Goal: Find specific page/section: Locate a particular part of the current website

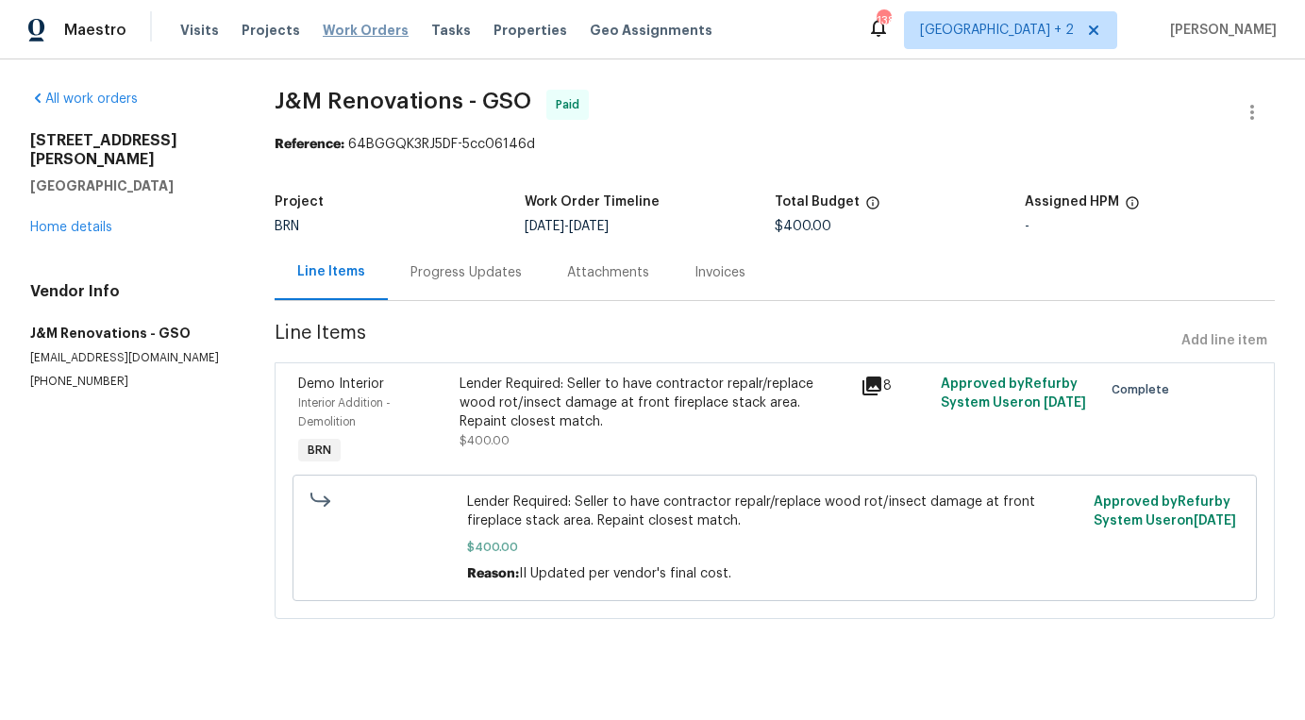
click at [326, 26] on span "Work Orders" at bounding box center [366, 30] width 86 height 19
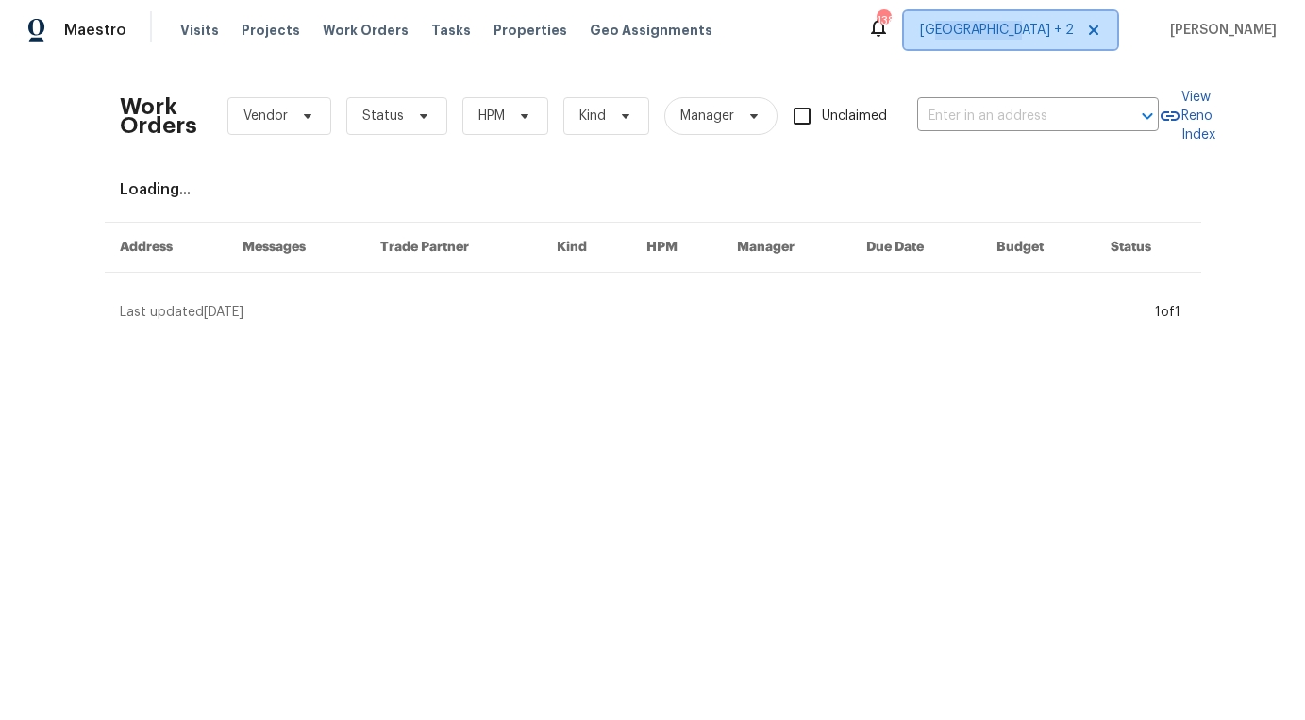
click at [1042, 39] on span "[GEOGRAPHIC_DATA] + 2" at bounding box center [1010, 30] width 213 height 38
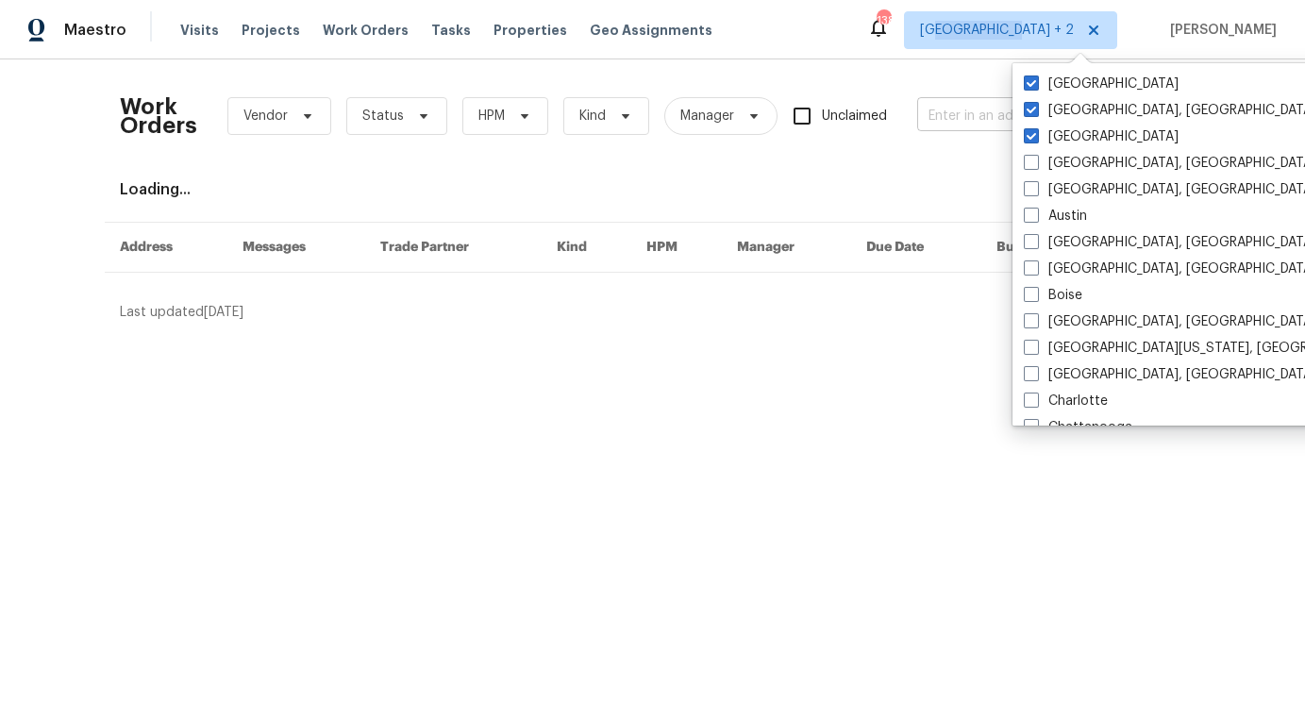
click at [974, 106] on input "text" at bounding box center [1011, 116] width 189 height 29
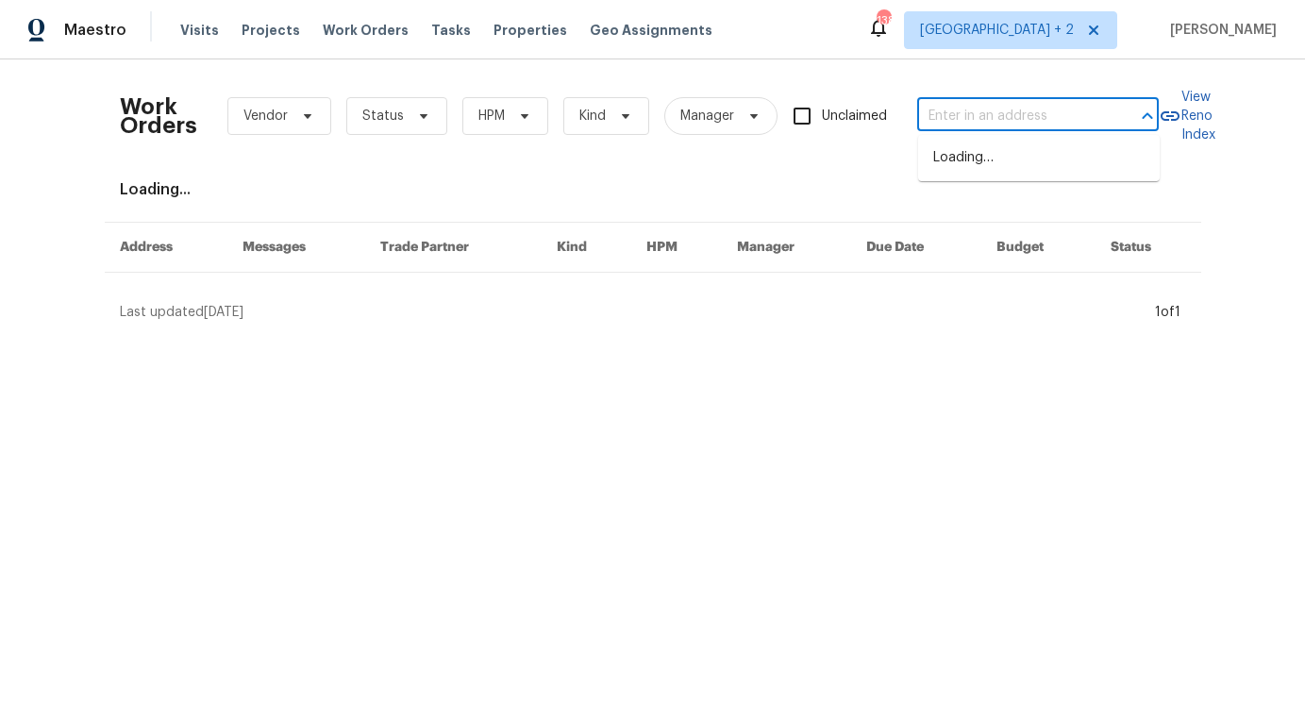
paste input "[STREET_ADDRESS]"
type input "[STREET_ADDRESS]"
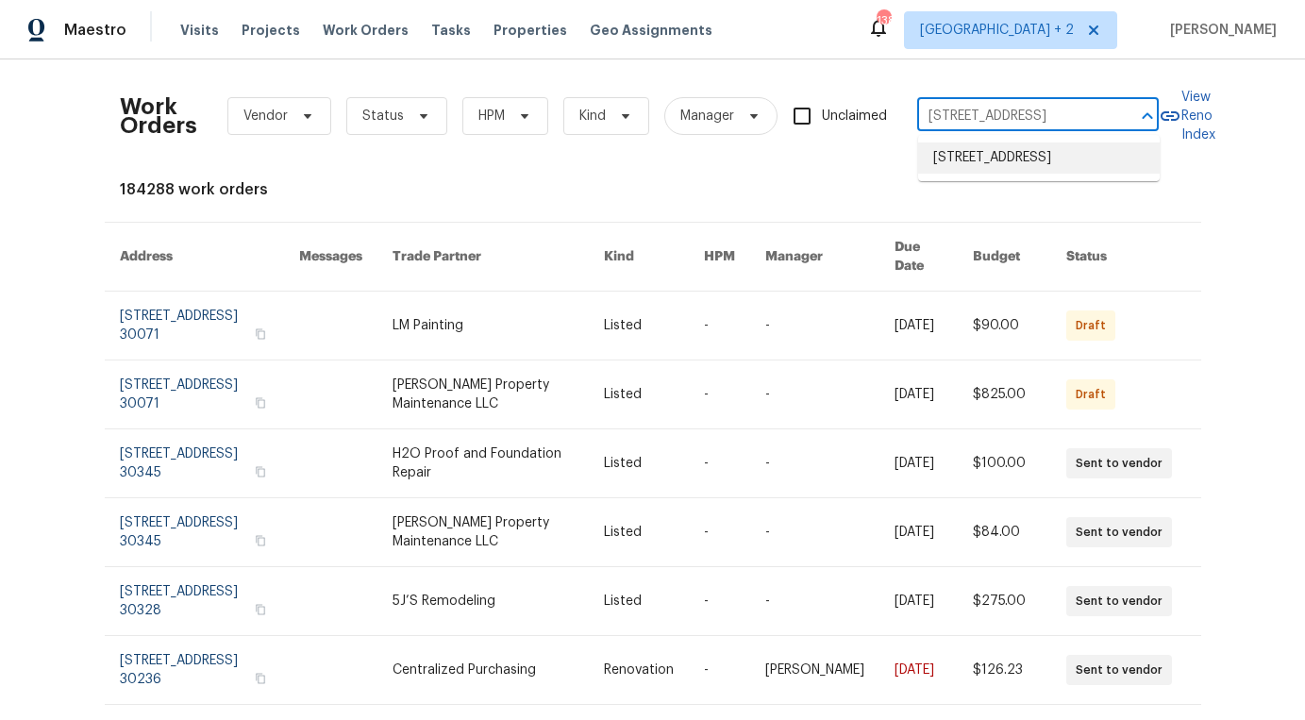
click at [958, 169] on li "[STREET_ADDRESS]" at bounding box center [1038, 157] width 241 height 31
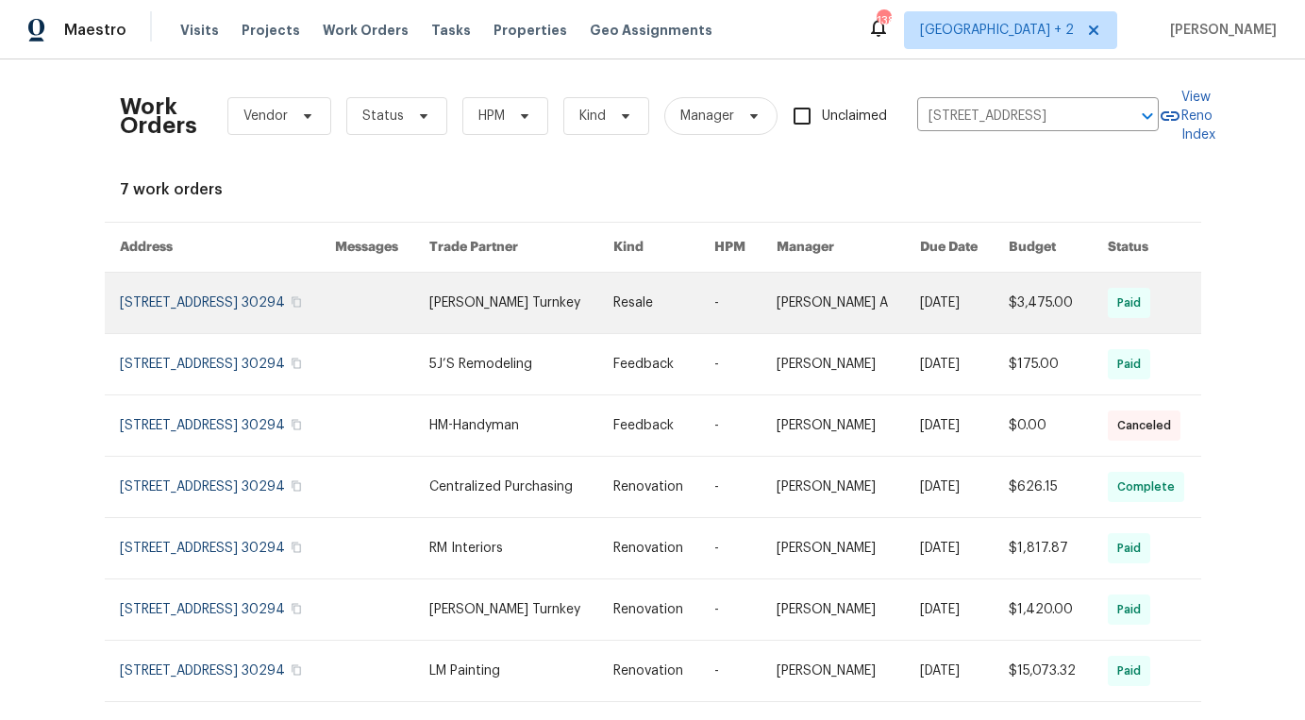
click at [527, 319] on link at bounding box center [521, 303] width 184 height 60
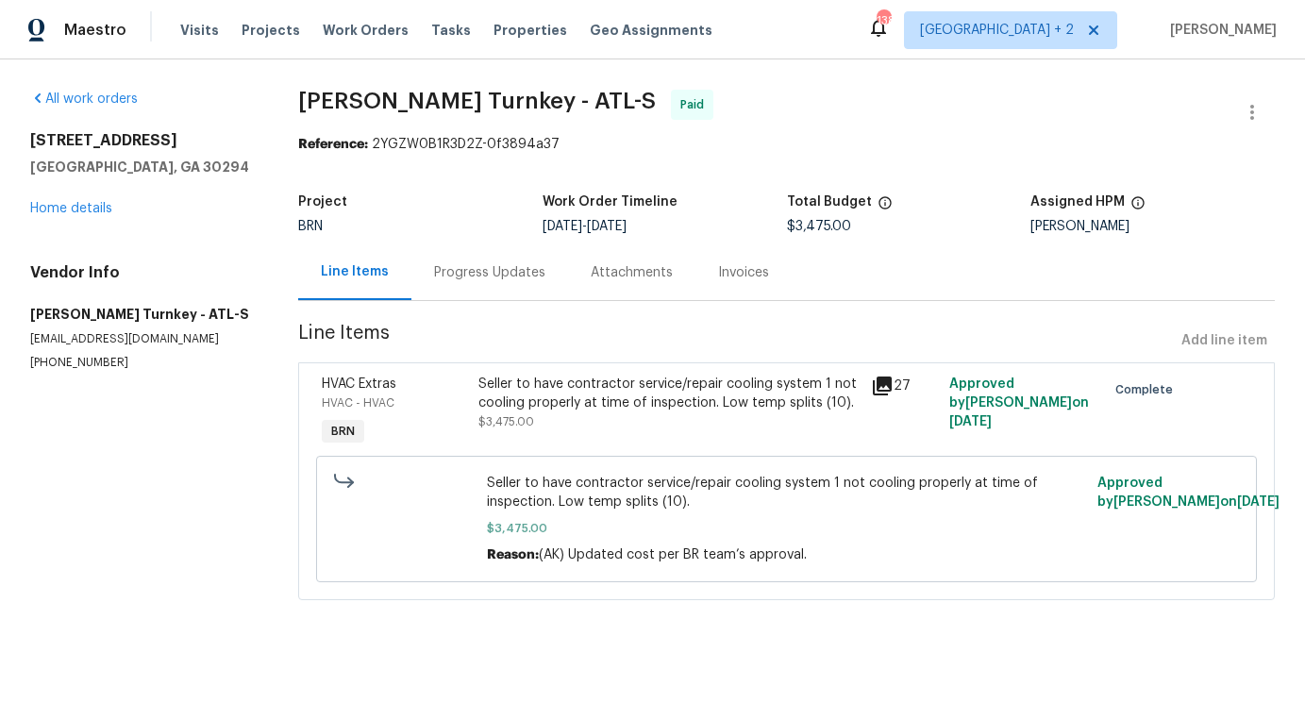
click at [475, 289] on div "Progress Updates" at bounding box center [489, 272] width 157 height 56
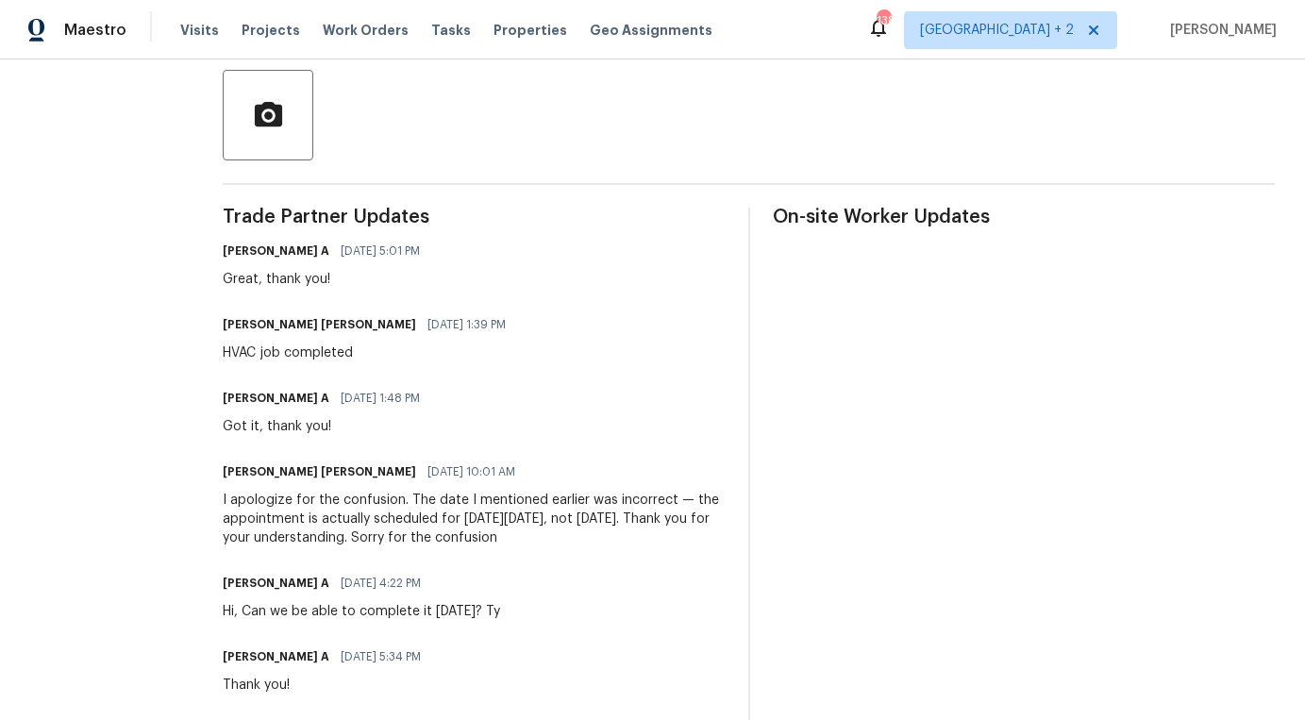
scroll to position [351, 0]
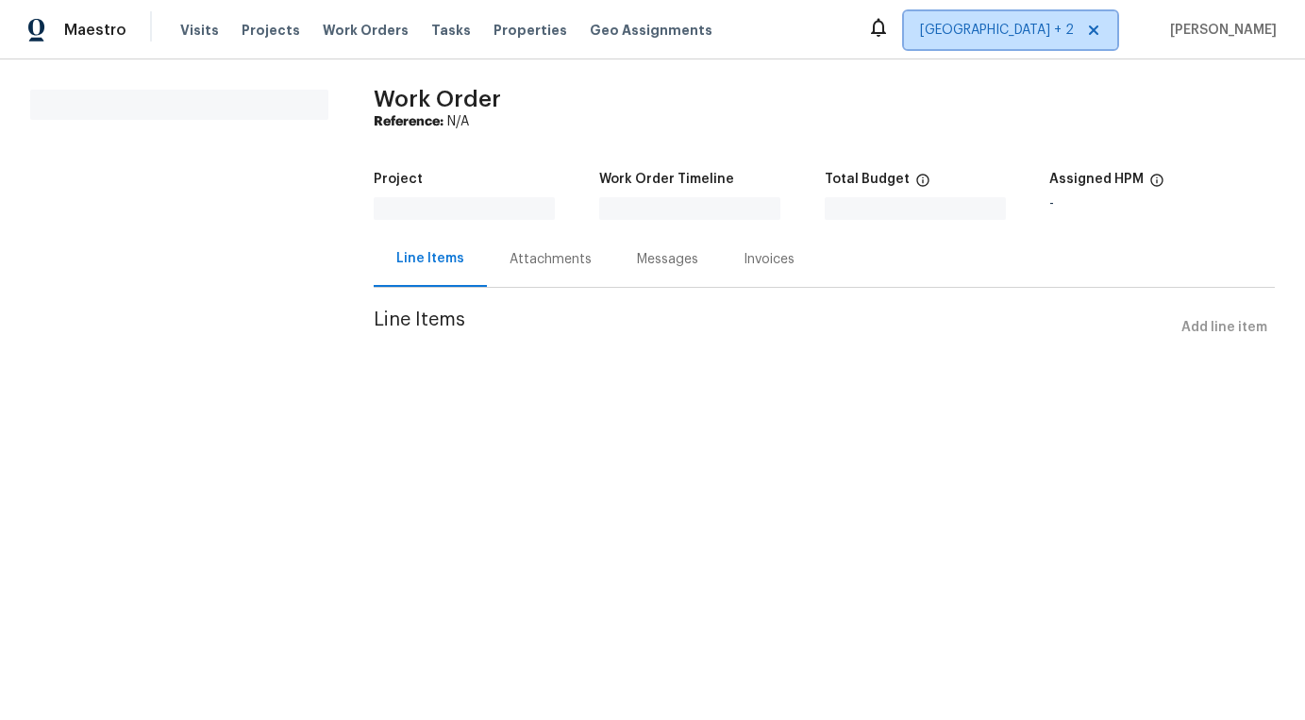
click at [1095, 42] on span "[GEOGRAPHIC_DATA] + 2" at bounding box center [1010, 30] width 213 height 38
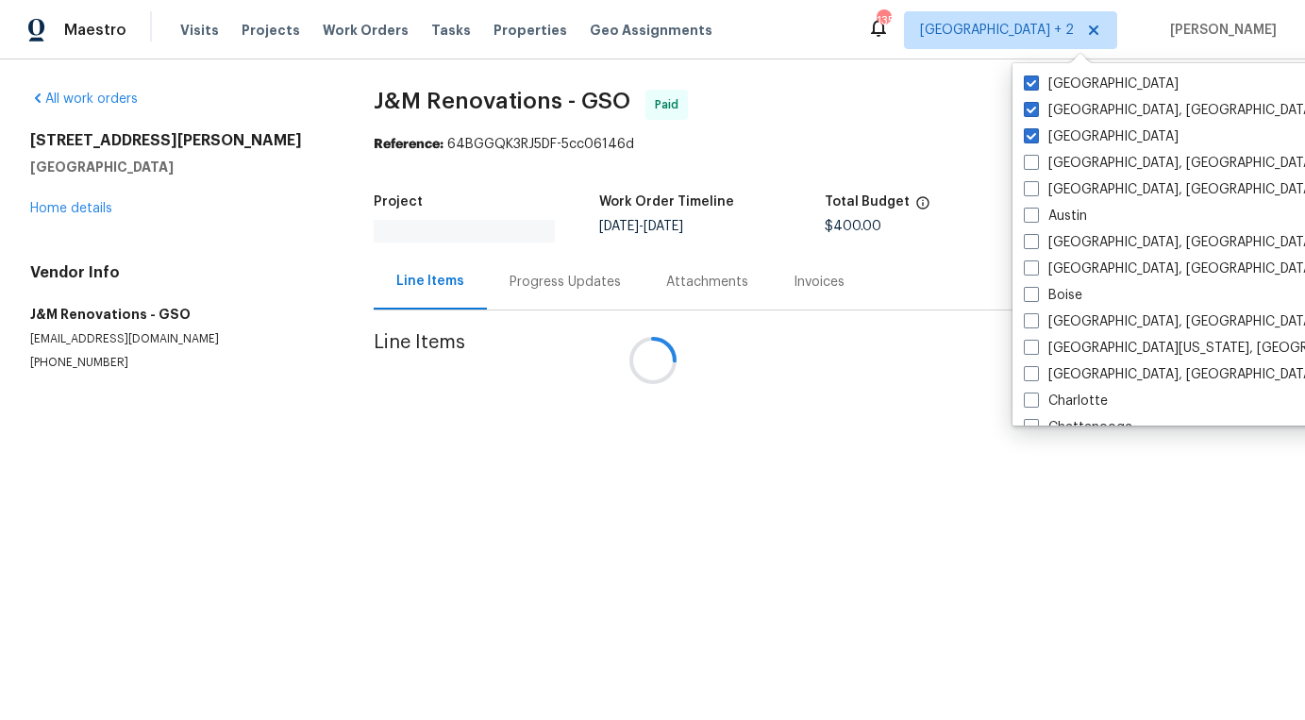
click at [358, 52] on div at bounding box center [652, 360] width 1305 height 720
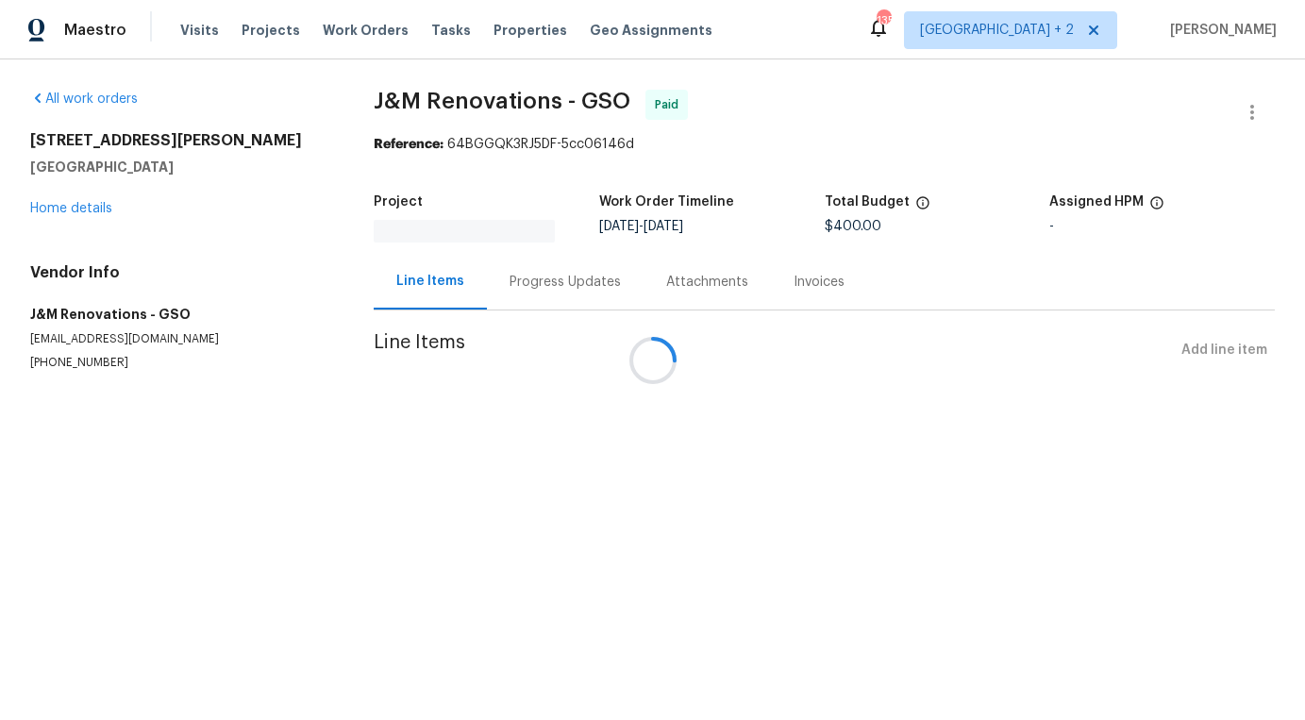
click at [358, 25] on div at bounding box center [652, 360] width 1305 height 720
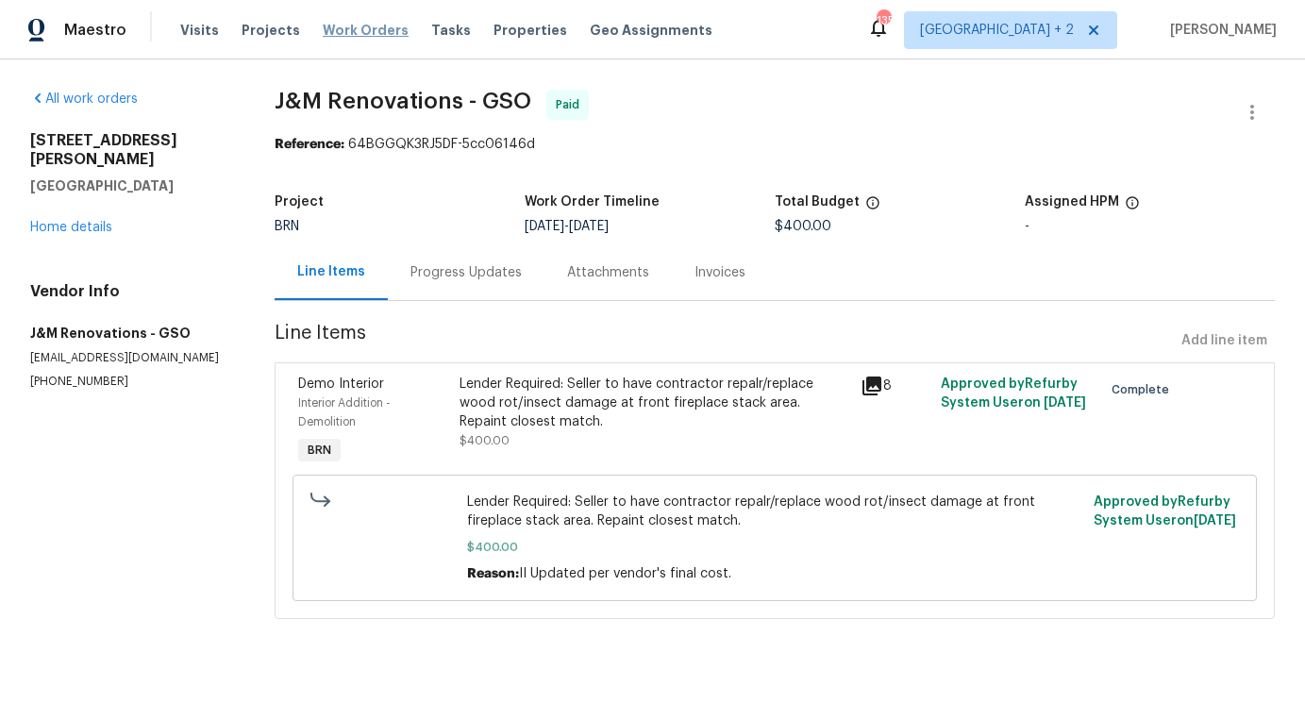
click at [356, 30] on span "Work Orders" at bounding box center [366, 30] width 86 height 19
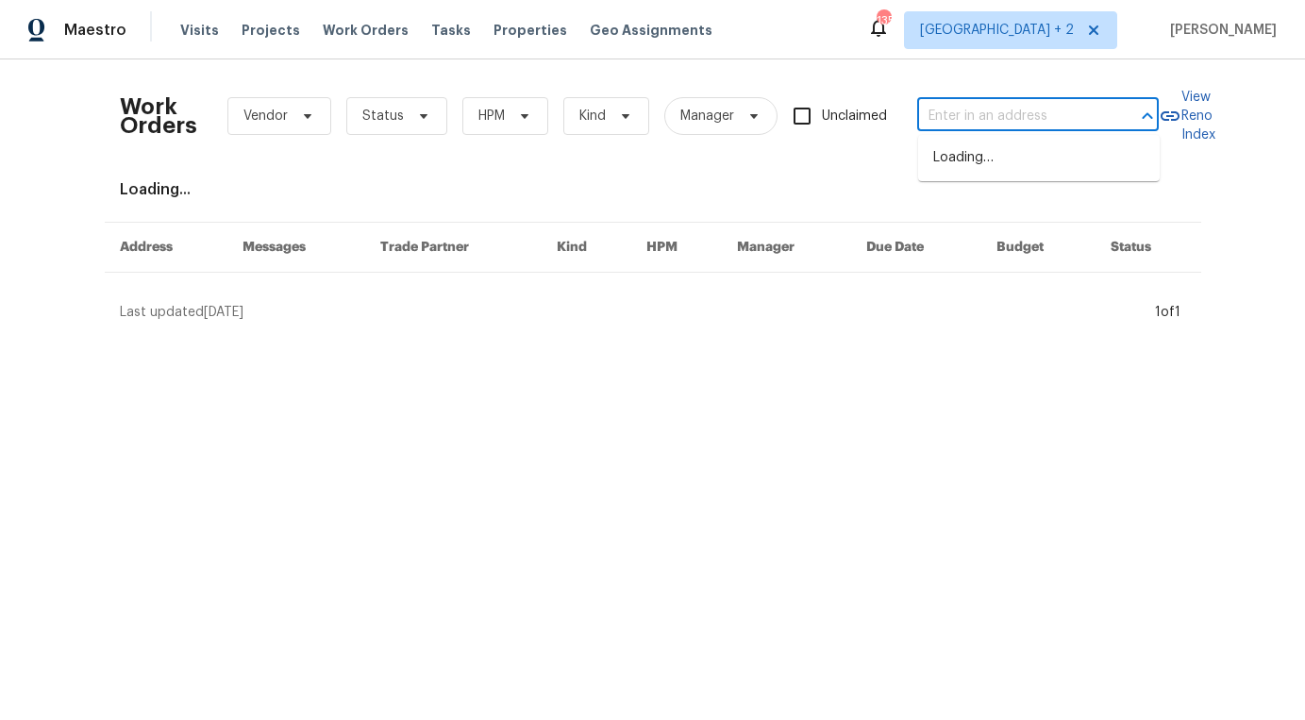
click at [1009, 102] on input "text" at bounding box center [1011, 116] width 189 height 29
paste input "12332 Flatbush Dr, Huntersville, NC 28078"
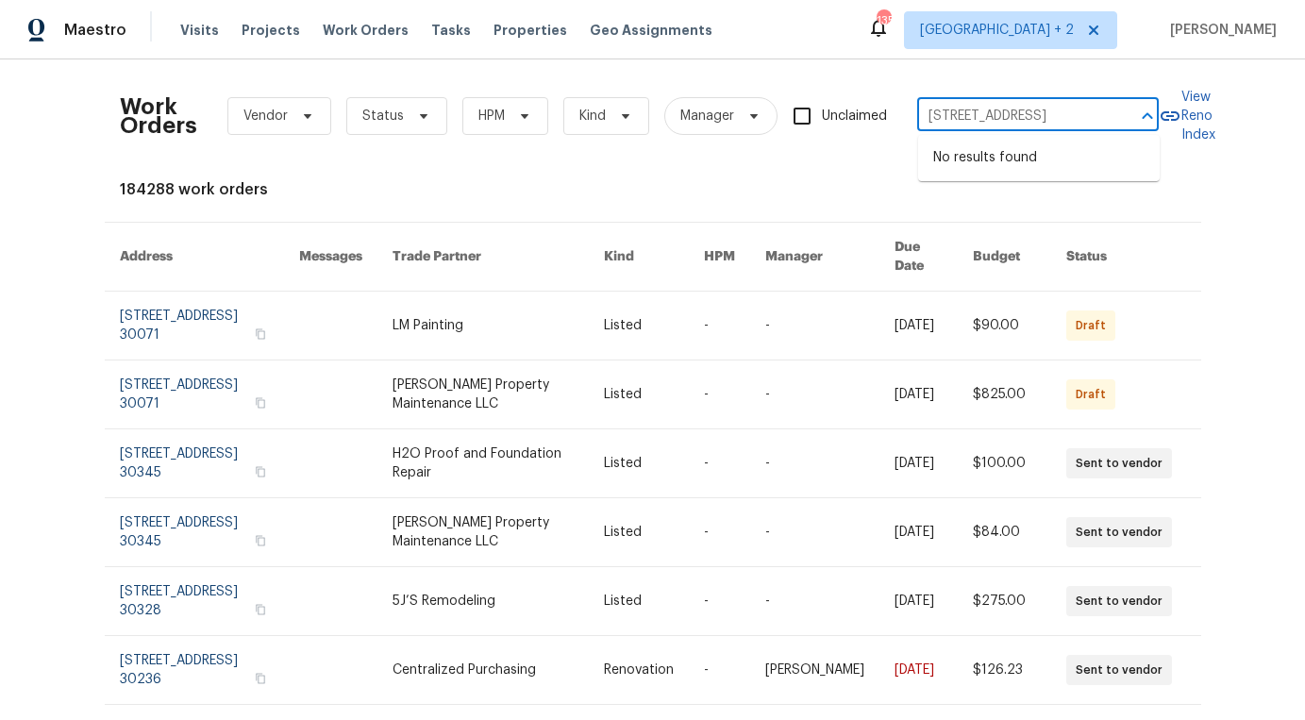
type input "12332 Flatbush Dr, Huntersville, NC 28078"
click at [1057, 25] on span "[GEOGRAPHIC_DATA] + 2" at bounding box center [997, 30] width 154 height 19
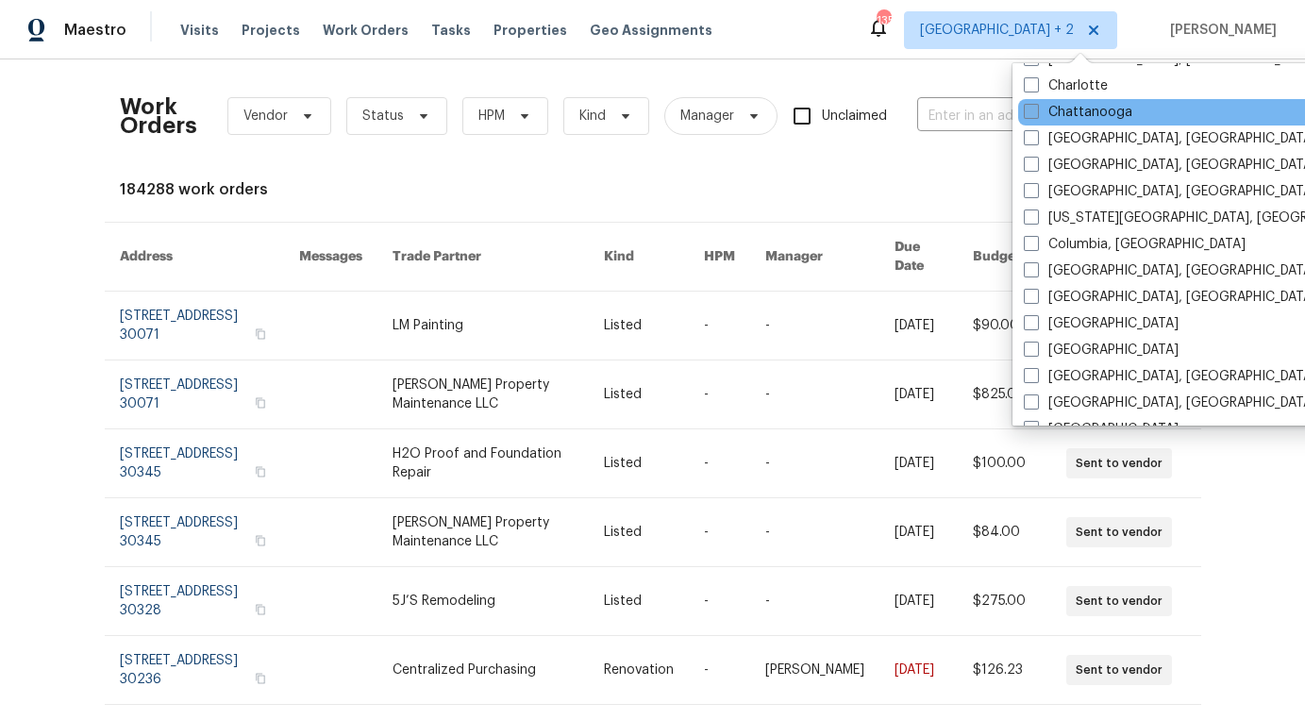
scroll to position [290, 0]
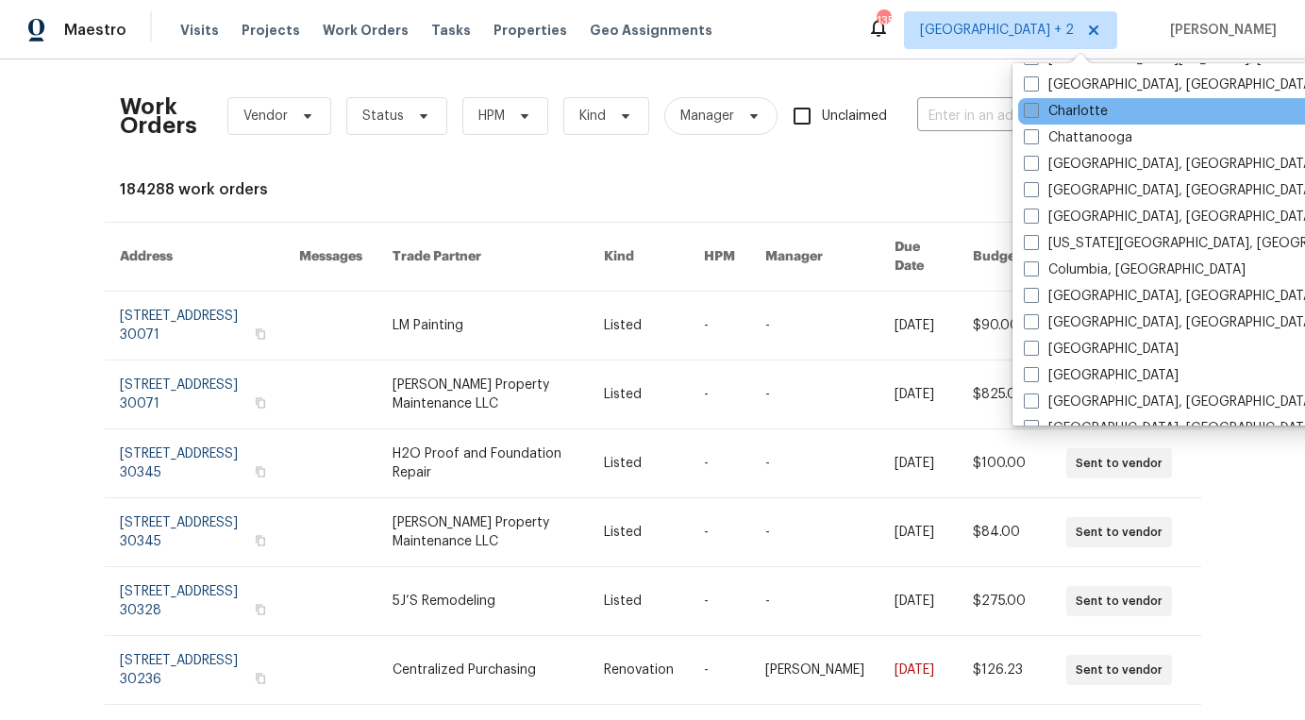
click at [1025, 108] on span at bounding box center [1031, 110] width 15 height 15
click at [1025, 108] on input "Charlotte" at bounding box center [1030, 108] width 12 height 12
checkbox input "true"
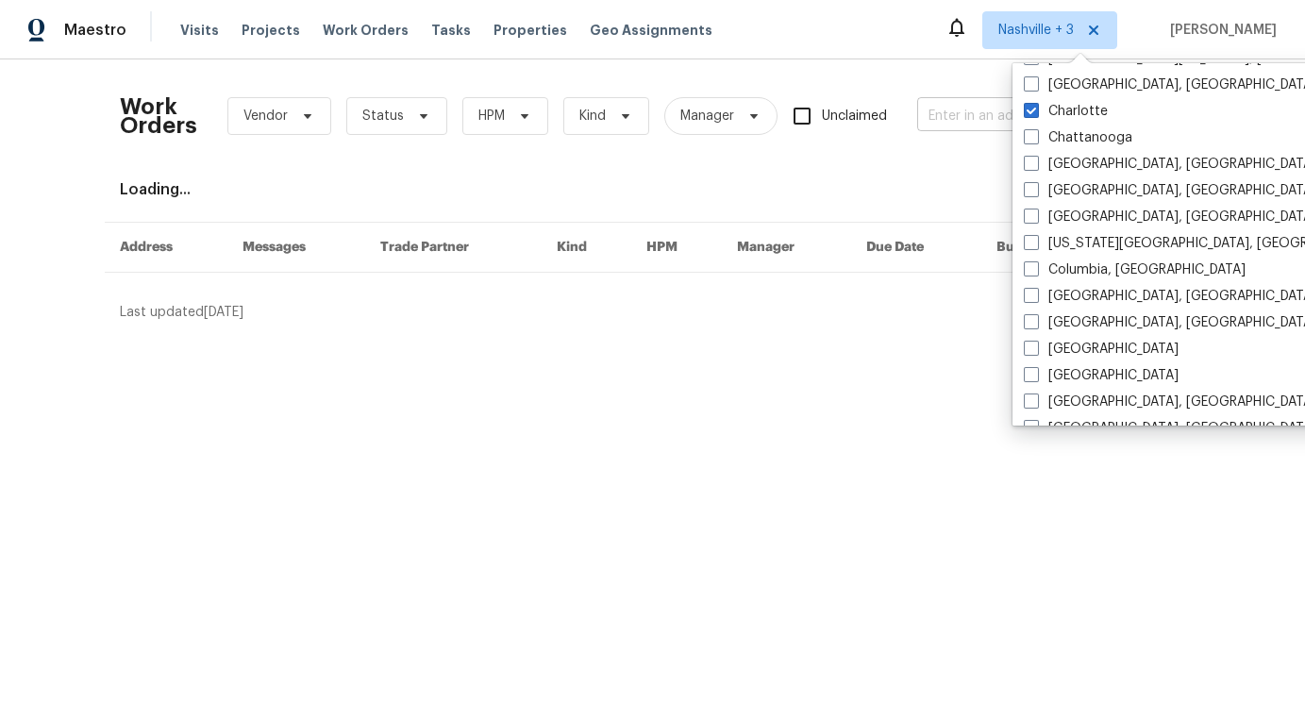
click at [952, 106] on input "text" at bounding box center [1011, 116] width 189 height 29
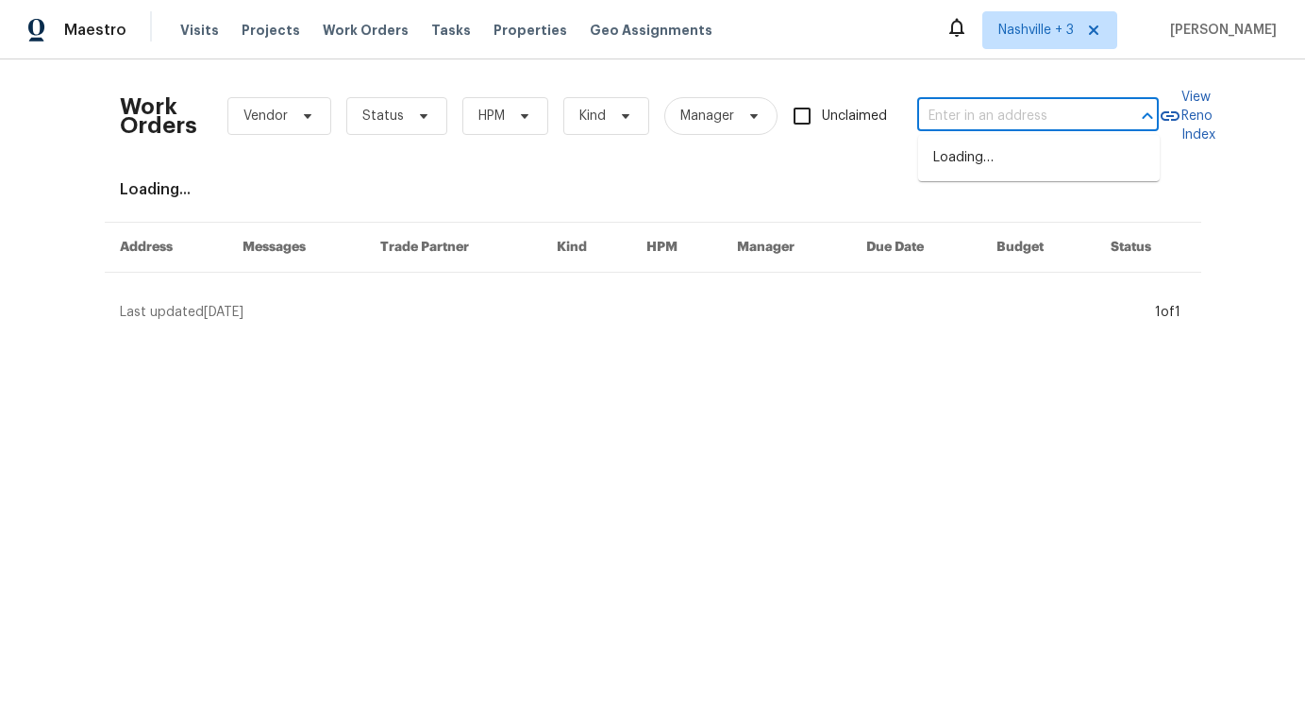
paste input "12332 Flatbush Dr, Huntersville, NC 28078"
type input "12332 Flatbush Dr, Huntersville, NC 28078"
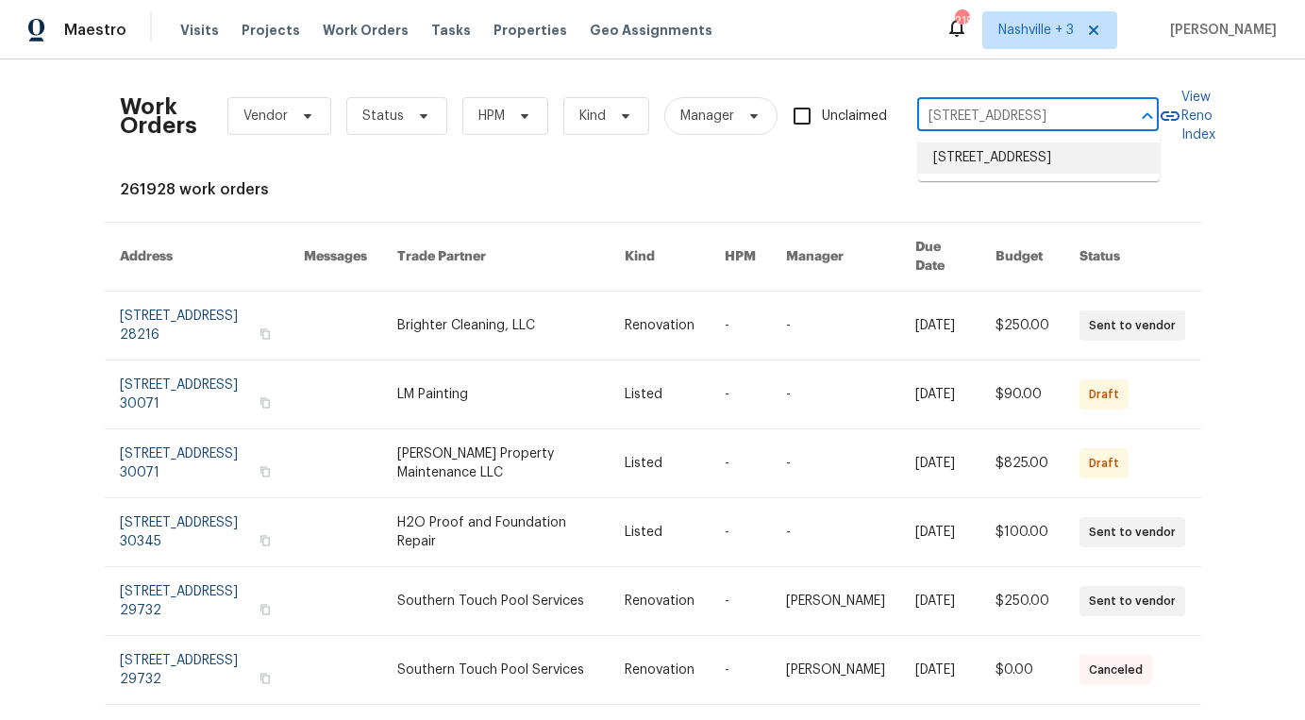
click at [1069, 169] on li "12332 Flatbush Dr, Huntersville, NC 28078" at bounding box center [1038, 157] width 241 height 31
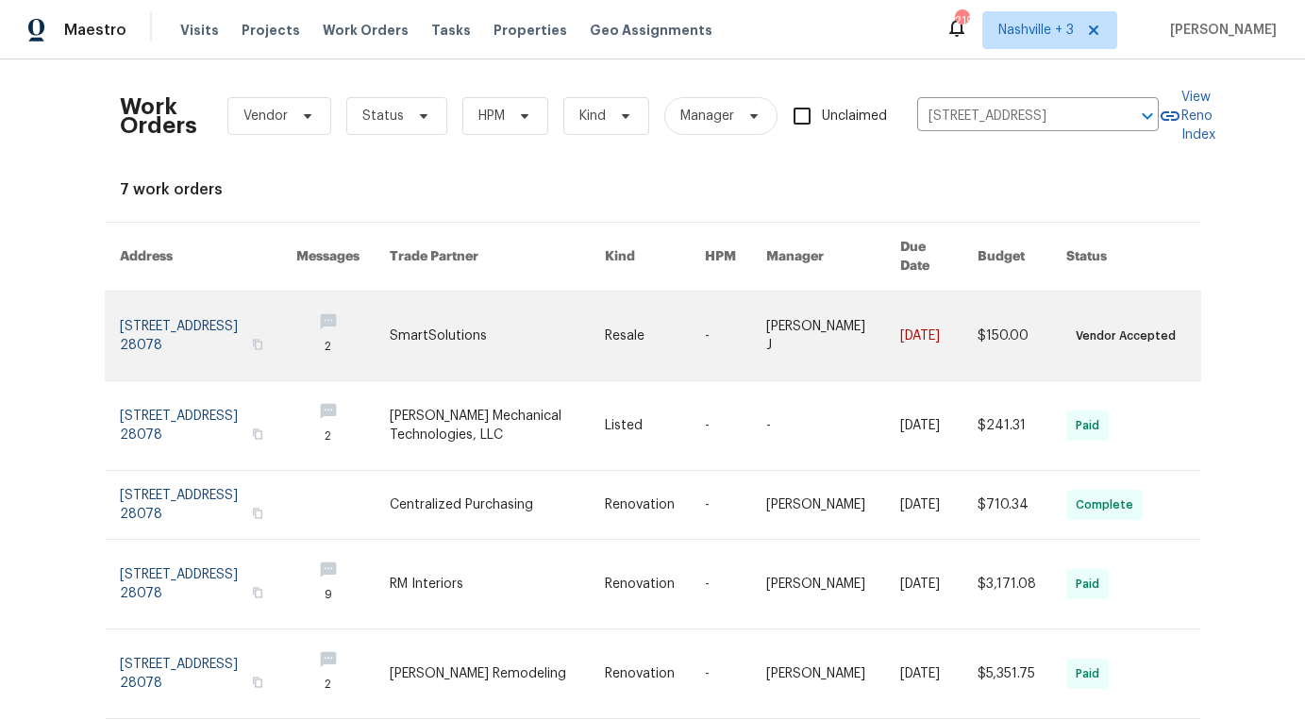
click at [549, 316] on link at bounding box center [497, 335] width 215 height 89
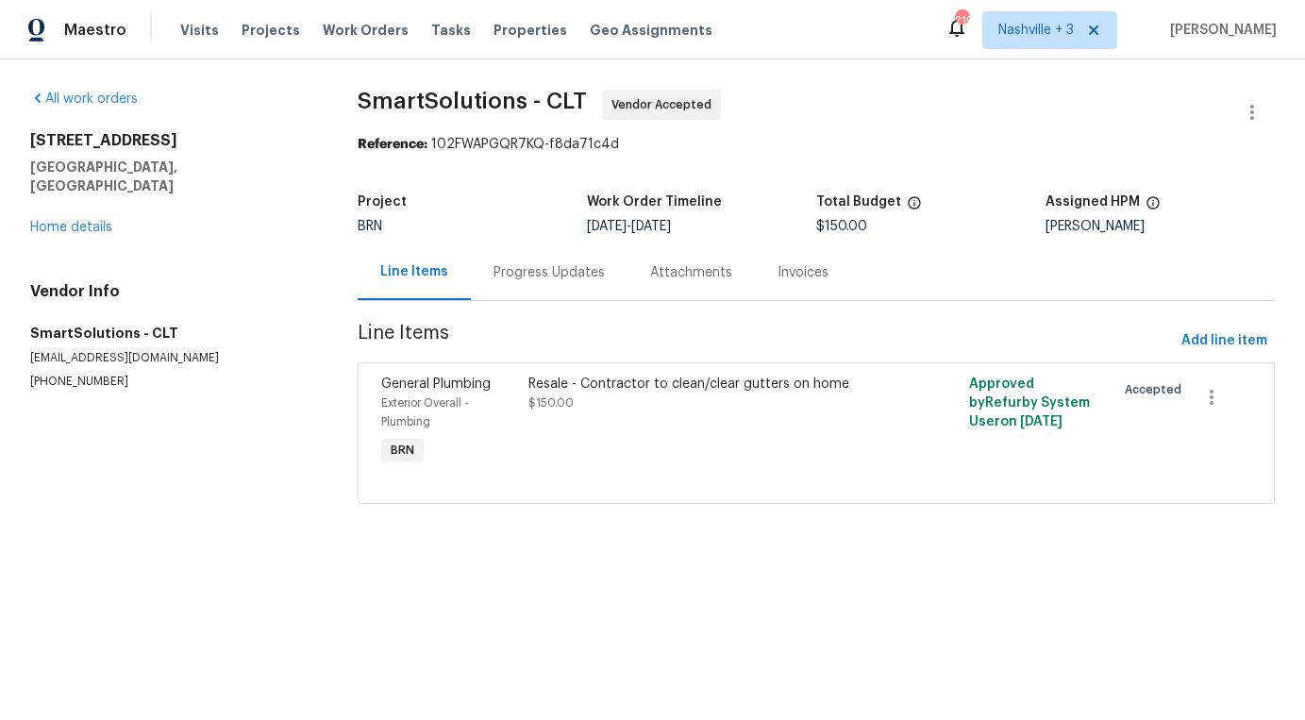
click at [514, 281] on div "Progress Updates" at bounding box center [548, 272] width 111 height 19
